Goal: Task Accomplishment & Management: Manage account settings

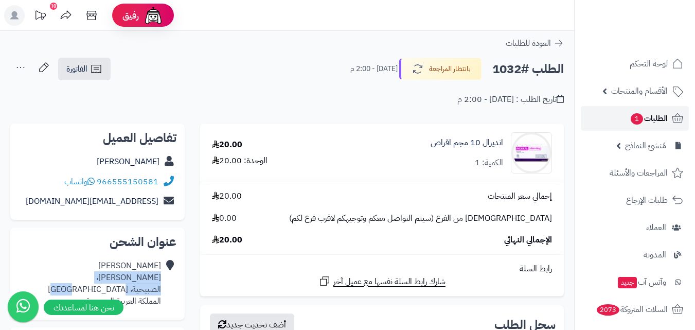
click at [655, 114] on span "الطلبات 1" at bounding box center [649, 118] width 38 height 14
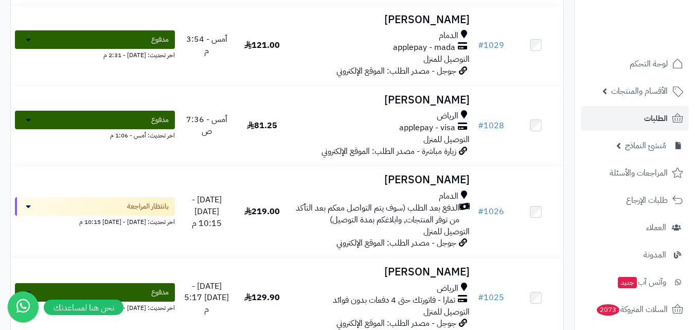
scroll to position [206, 0]
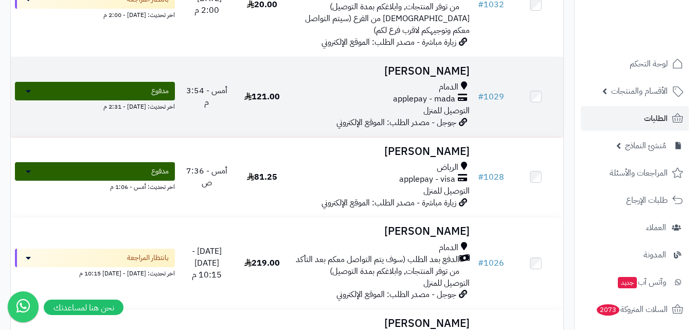
click at [406, 105] on span "applepay - mada" at bounding box center [424, 99] width 62 height 12
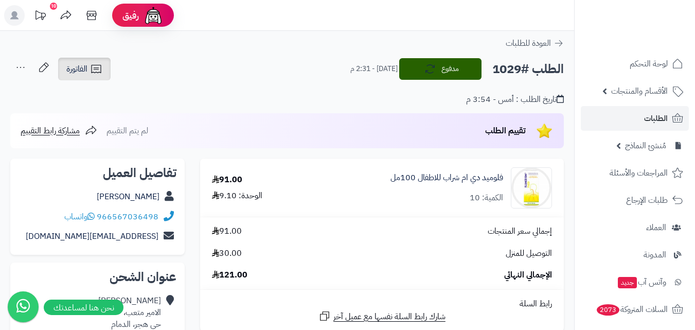
click at [95, 72] on icon at bounding box center [96, 69] width 12 height 12
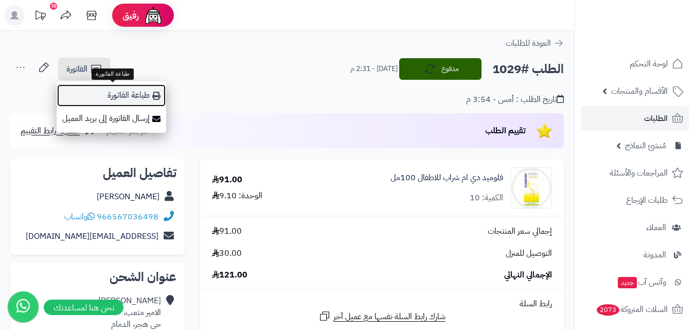
click at [104, 92] on link "طباعة الفاتورة" at bounding box center [112, 95] width 110 height 23
